Goal: Check status: Check status

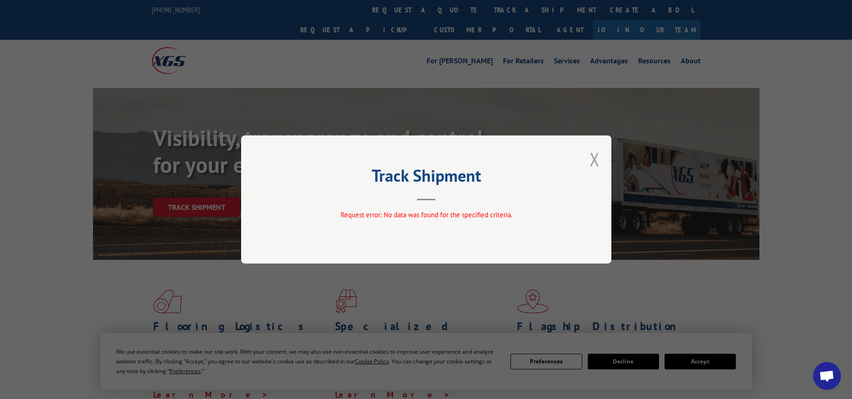
click at [599, 159] on button "Close modal" at bounding box center [594, 159] width 10 height 25
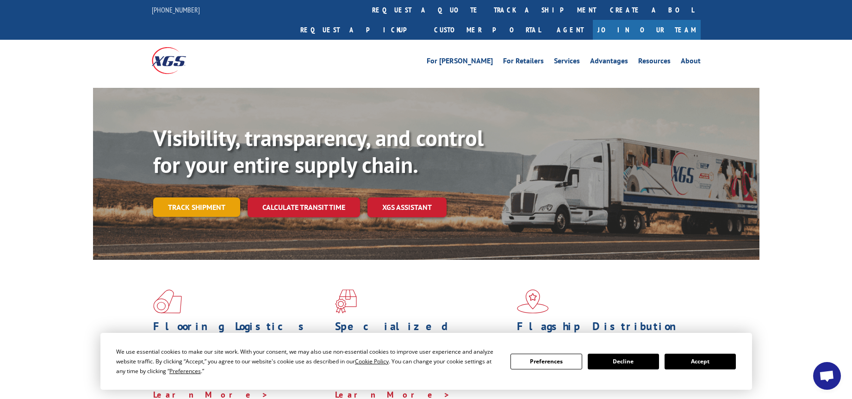
click at [203, 198] on link "Track shipment" at bounding box center [196, 207] width 87 height 19
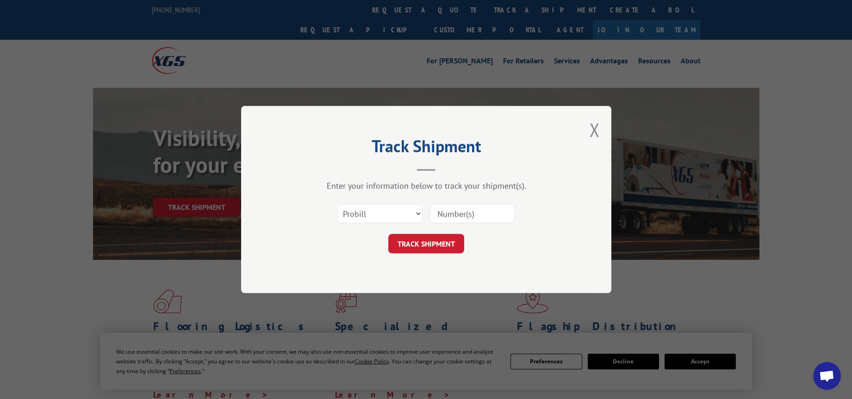
click at [454, 218] on input at bounding box center [471, 213] width 85 height 19
paste input "529732396"
type input "529732396"
click at [418, 240] on button "TRACK SHIPMENT" at bounding box center [426, 243] width 76 height 19
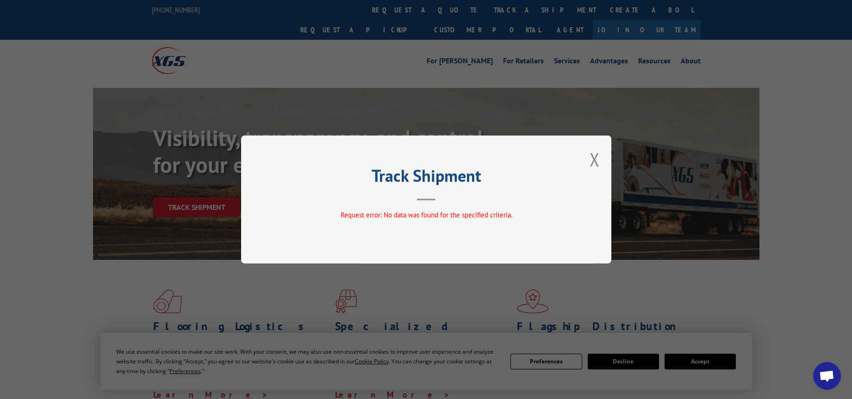
click at [588, 155] on div "Track Shipment Request error: No data was found for the specified criteria." at bounding box center [426, 200] width 370 height 128
click at [588, 158] on div "Track Shipment Request error: No data was found for the specified criteria." at bounding box center [426, 200] width 370 height 128
click at [595, 159] on button "Close modal" at bounding box center [594, 159] width 10 height 25
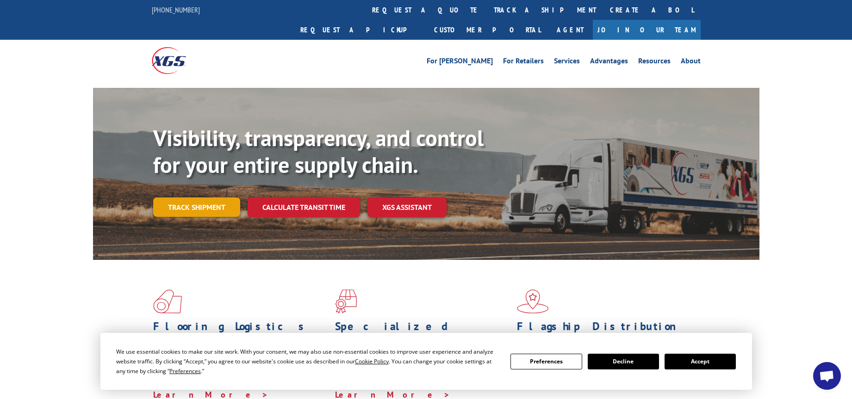
click at [211, 198] on link "Track shipment" at bounding box center [196, 207] width 87 height 19
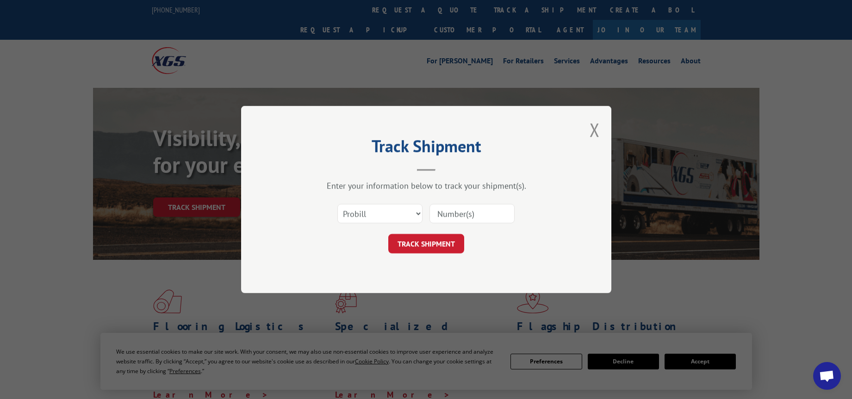
click at [462, 218] on input at bounding box center [471, 213] width 85 height 19
type input "15932028"
click at [442, 238] on button "TRACK SHIPMENT" at bounding box center [426, 243] width 76 height 19
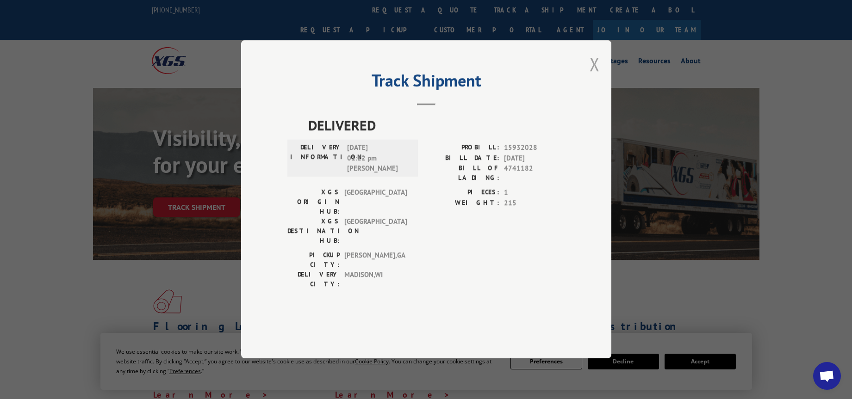
click at [596, 76] on button "Close modal" at bounding box center [594, 64] width 10 height 25
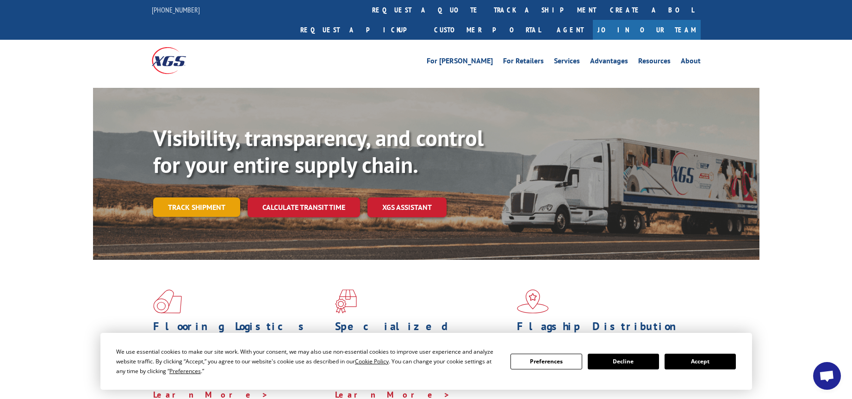
click at [223, 198] on link "Track shipment" at bounding box center [196, 207] width 87 height 19
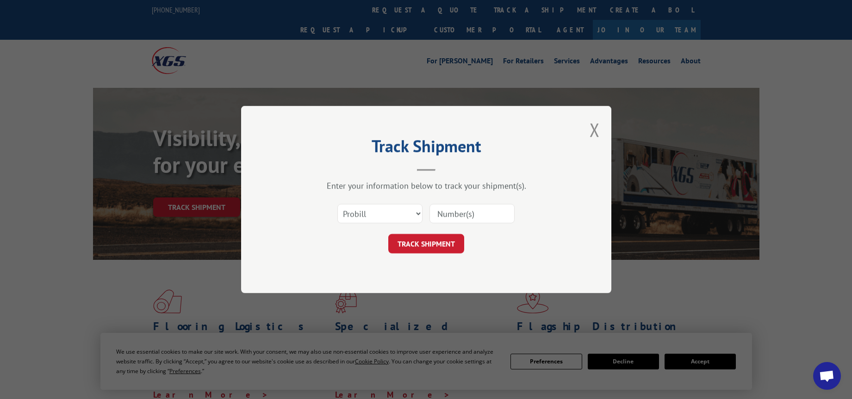
click at [448, 211] on input at bounding box center [471, 213] width 85 height 19
type input "15932028"
click at [455, 247] on button "TRACK SHIPMENT" at bounding box center [426, 243] width 76 height 19
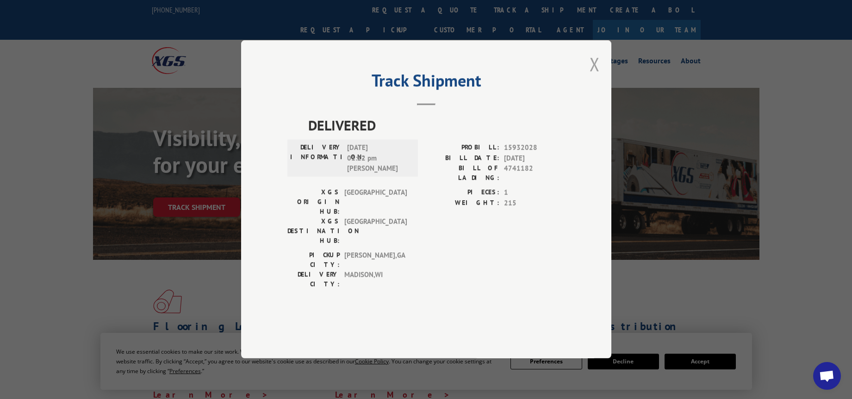
click at [596, 76] on button "Close modal" at bounding box center [594, 64] width 10 height 25
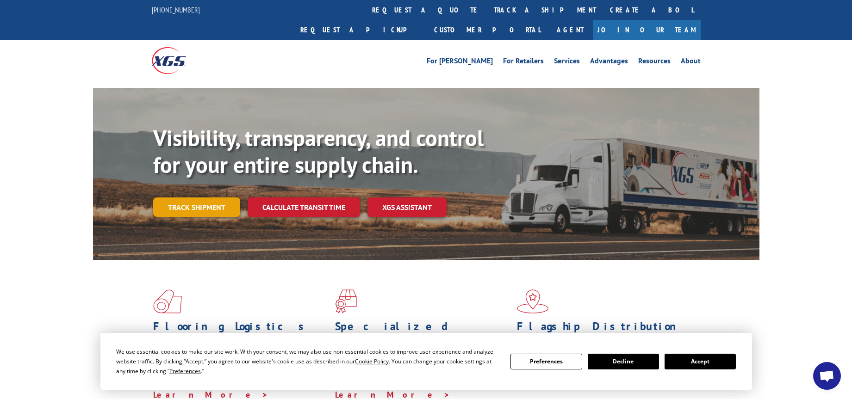
click at [217, 198] on link "Track shipment" at bounding box center [196, 207] width 87 height 19
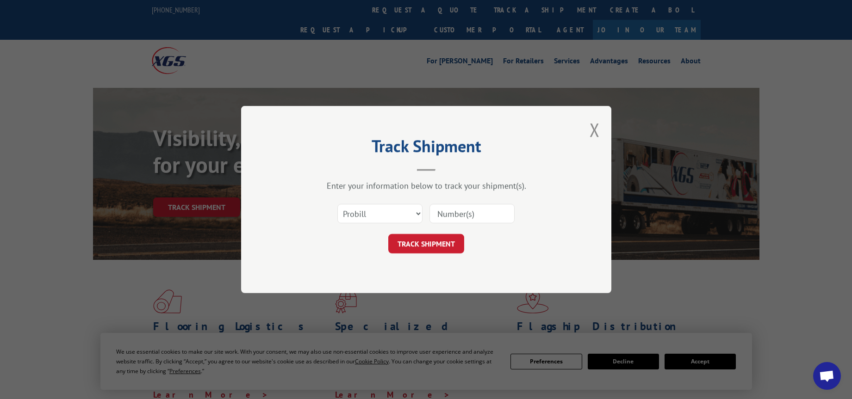
click at [462, 218] on input at bounding box center [471, 213] width 85 height 19
type input "15962028"
click at [451, 250] on button "TRACK SHIPMENT" at bounding box center [426, 243] width 76 height 19
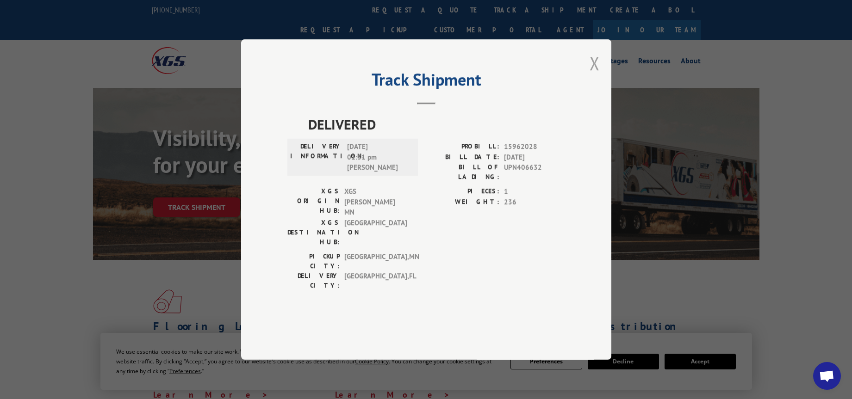
click at [589, 75] on button "Close modal" at bounding box center [594, 63] width 10 height 25
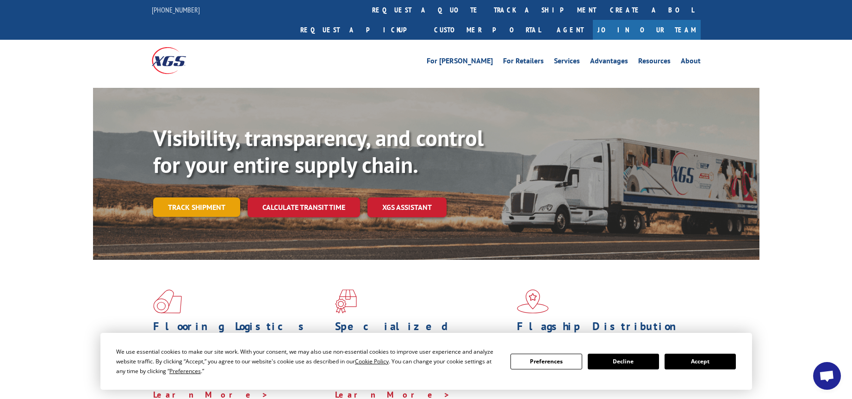
click at [205, 198] on link "Track shipment" at bounding box center [196, 207] width 87 height 19
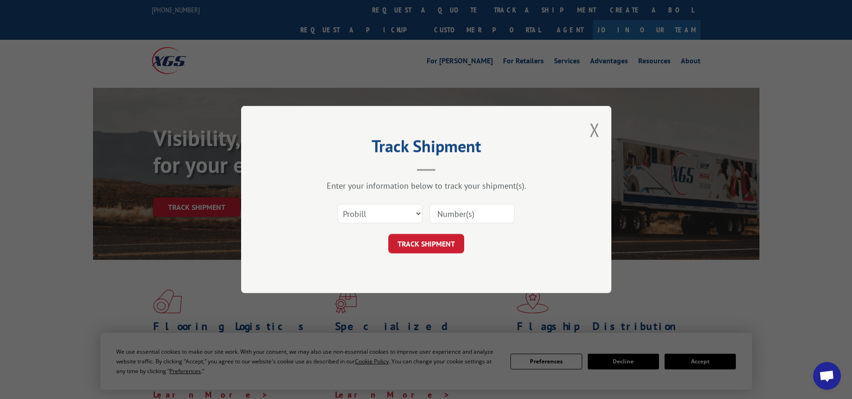
paste input "529732396"
type input "529732396"
click at [460, 243] on button "TRACK SHIPMENT" at bounding box center [426, 243] width 76 height 19
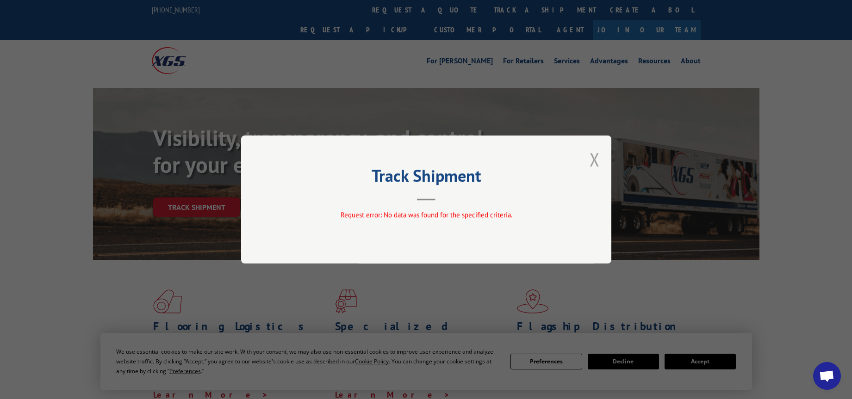
click at [593, 162] on button "Close modal" at bounding box center [594, 159] width 10 height 25
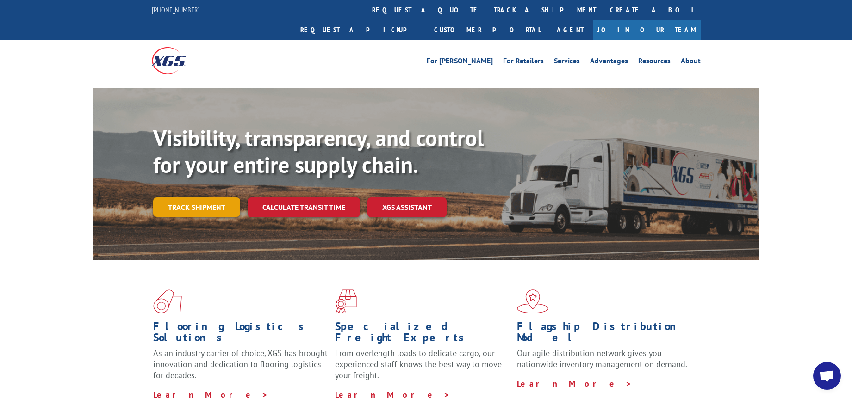
click at [204, 198] on link "Track shipment" at bounding box center [196, 207] width 87 height 19
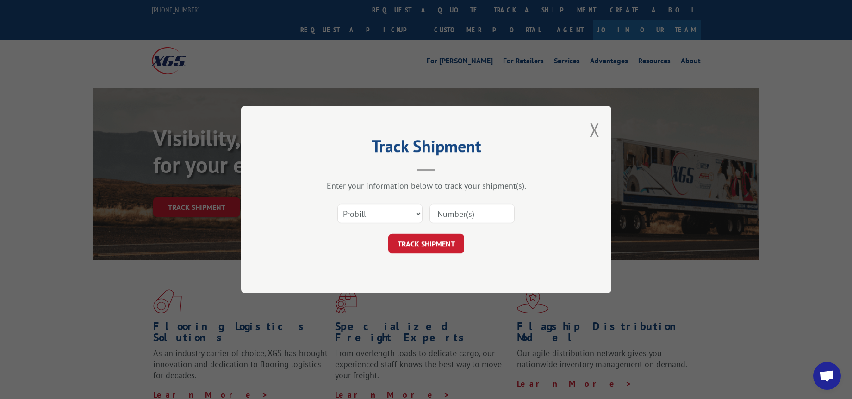
click at [452, 207] on input at bounding box center [471, 213] width 85 height 19
paste input "529732396"
type input "529732396"
click button "TRACK SHIPMENT" at bounding box center [426, 243] width 76 height 19
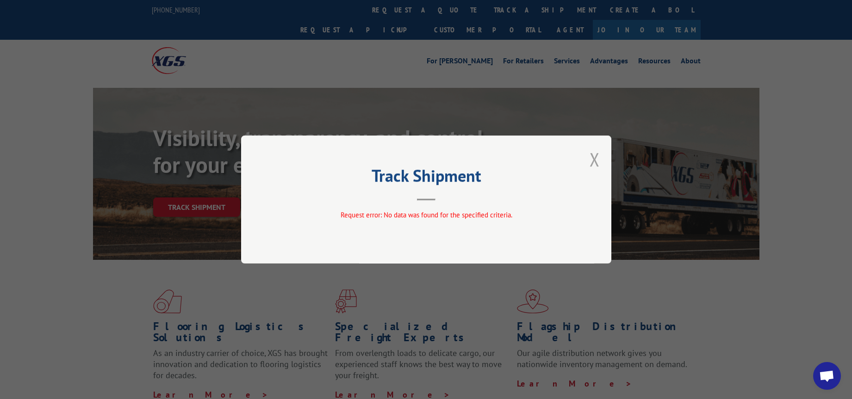
click at [596, 156] on button "Close modal" at bounding box center [594, 159] width 10 height 25
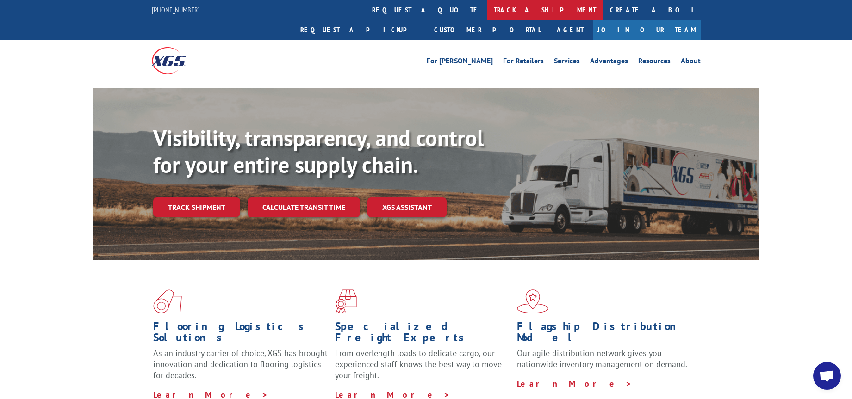
click at [487, 14] on link "track a shipment" at bounding box center [545, 10] width 116 height 20
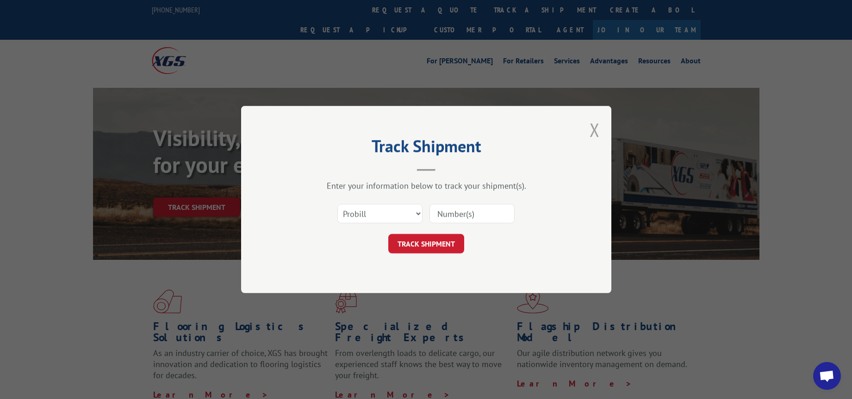
click at [596, 125] on button "Close modal" at bounding box center [594, 130] width 10 height 25
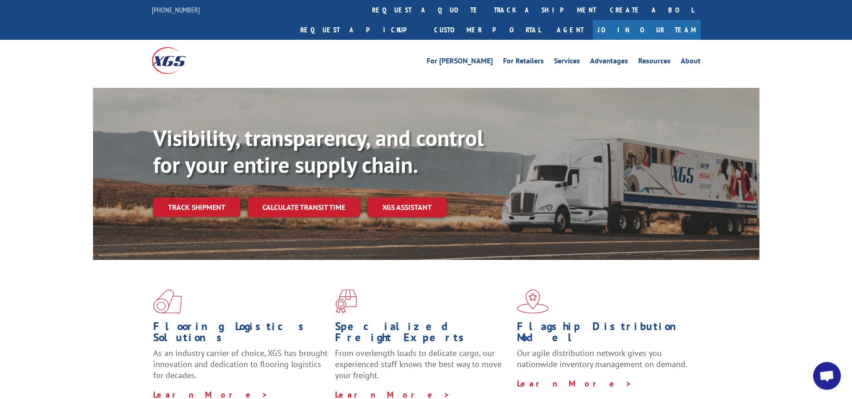
click at [823, 88] on div "Visibility, transparency, and control for your entire supply chain. Track shipm…" at bounding box center [426, 183] width 852 height 190
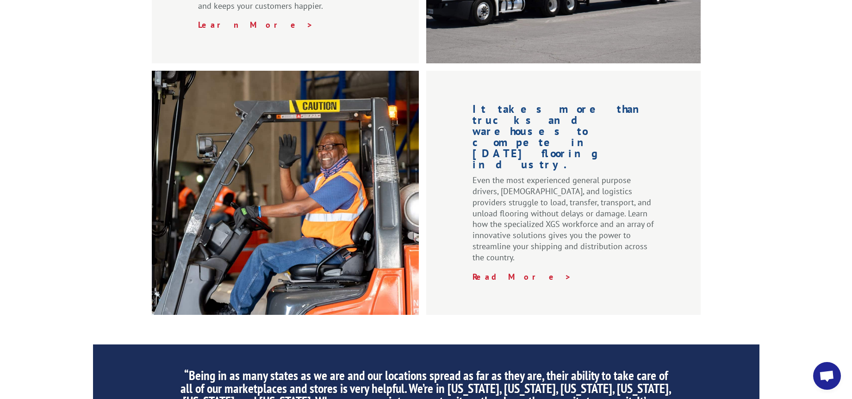
scroll to position [1016, 0]
